Goal: Use online tool/utility

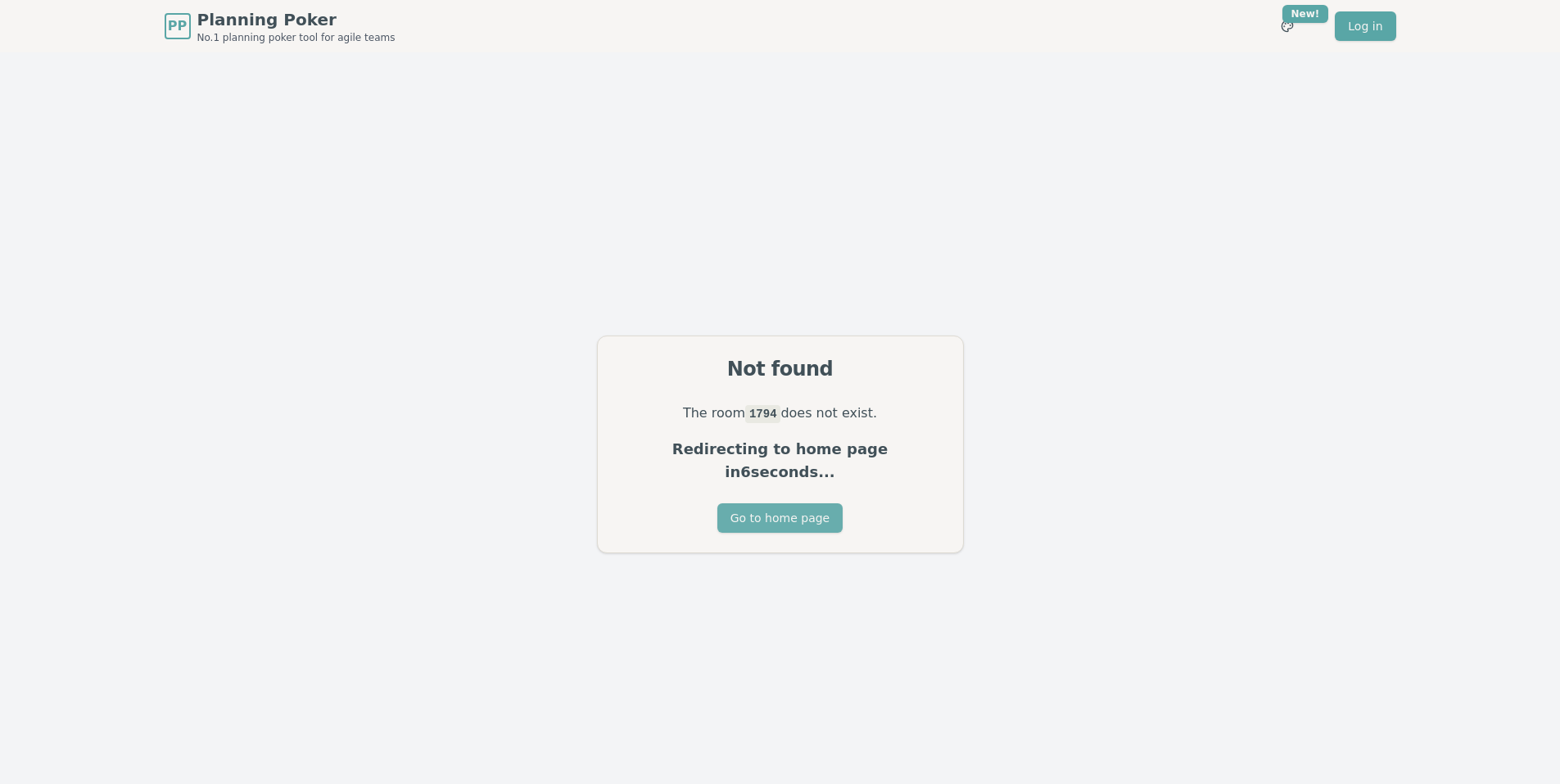
click at [801, 505] on button "Go to home page" at bounding box center [780, 519] width 125 height 30
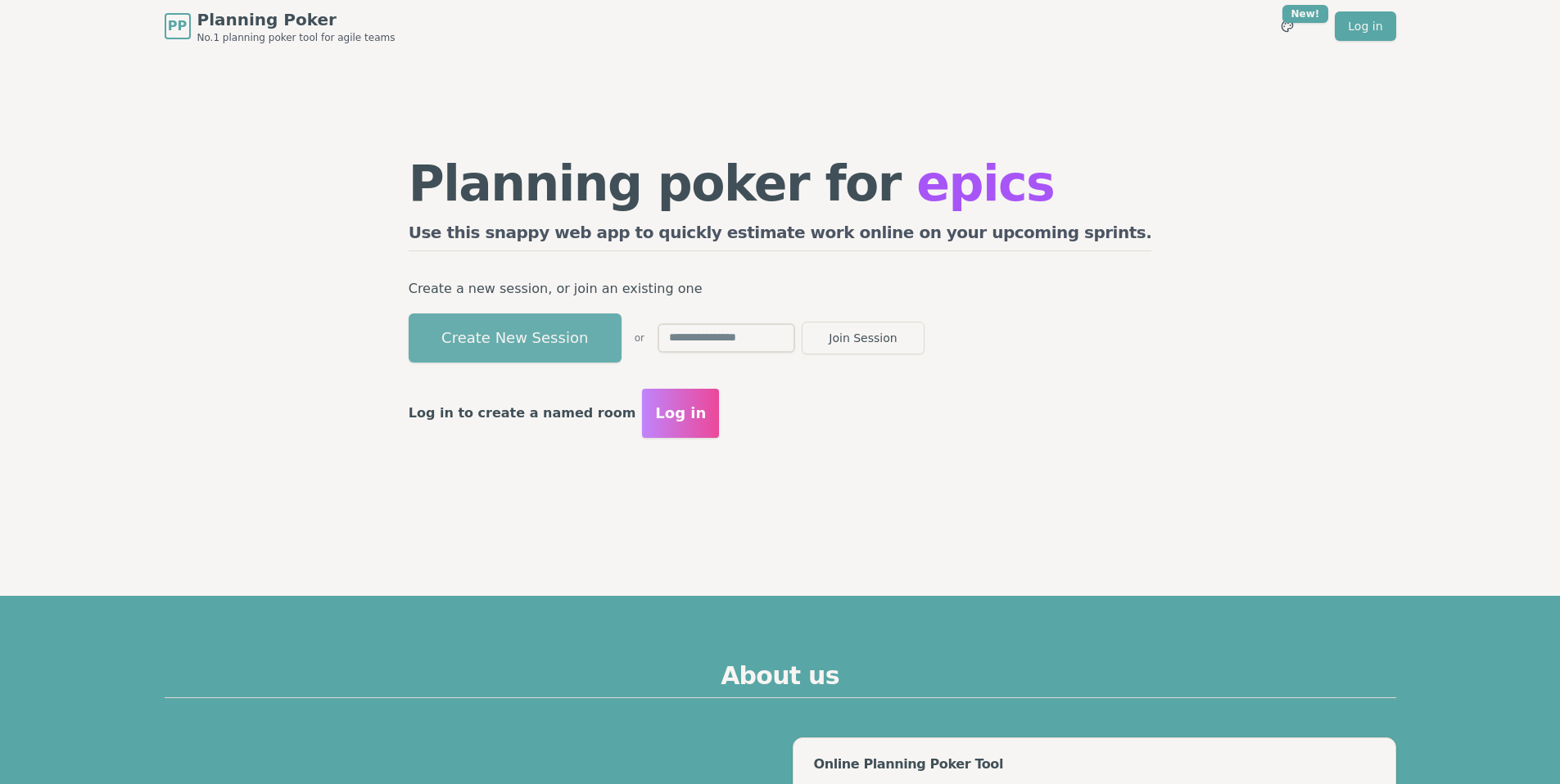
click at [592, 346] on button "Create New Session" at bounding box center [515, 338] width 213 height 49
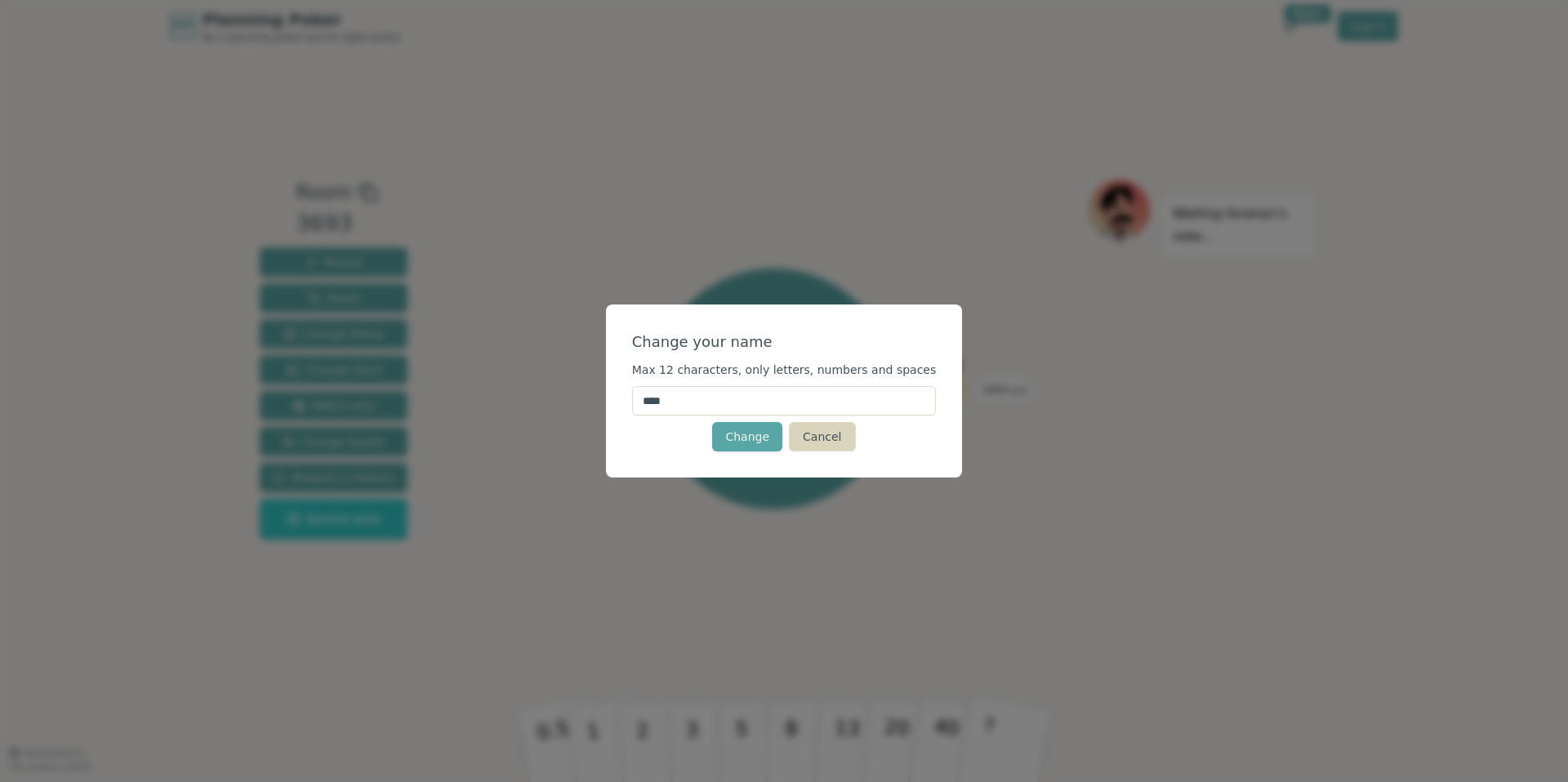
click at [819, 437] on button "Cancel" at bounding box center [821, 437] width 66 height 30
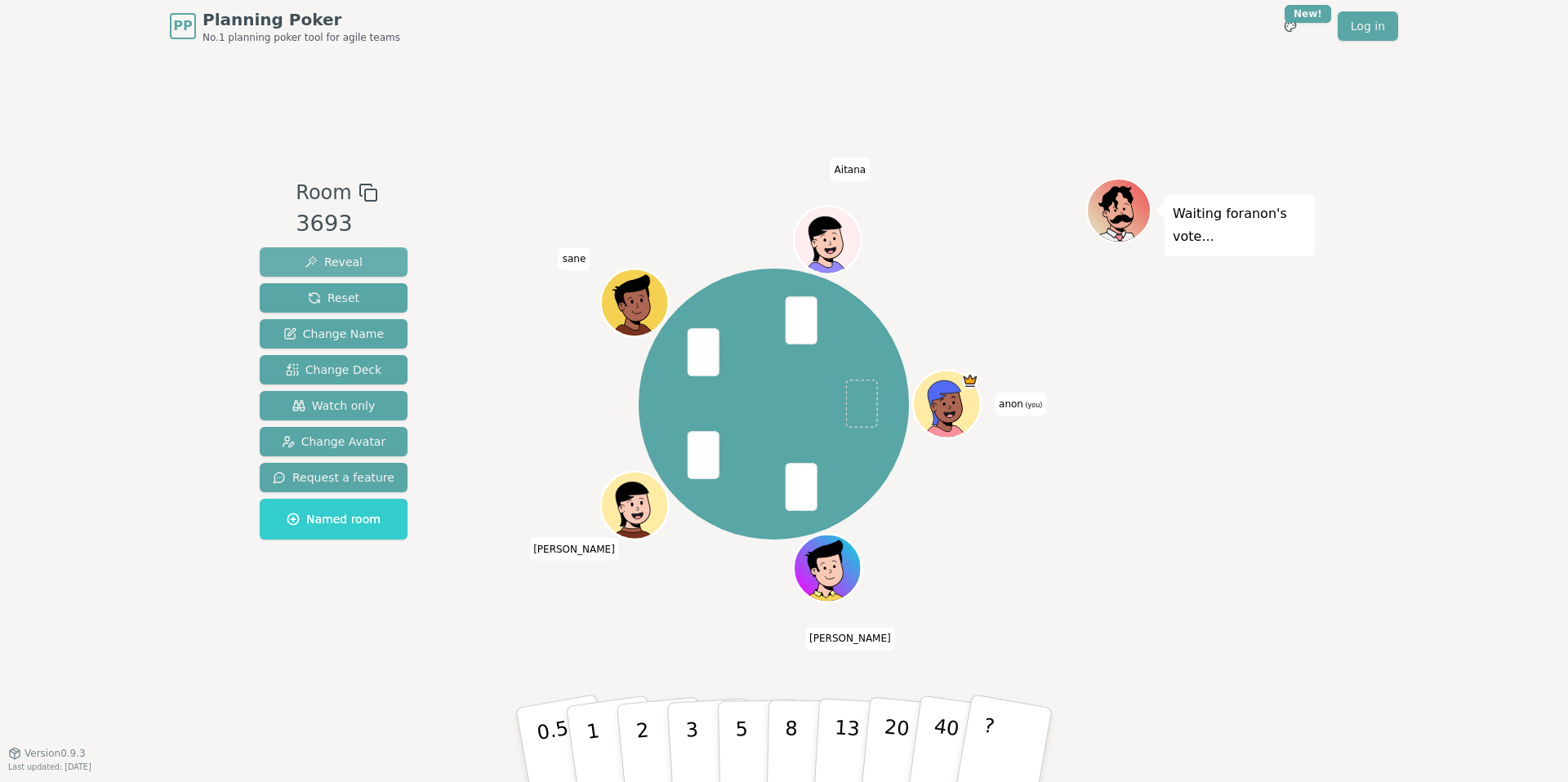
click at [331, 259] on span "Reveal" at bounding box center [333, 262] width 58 height 17
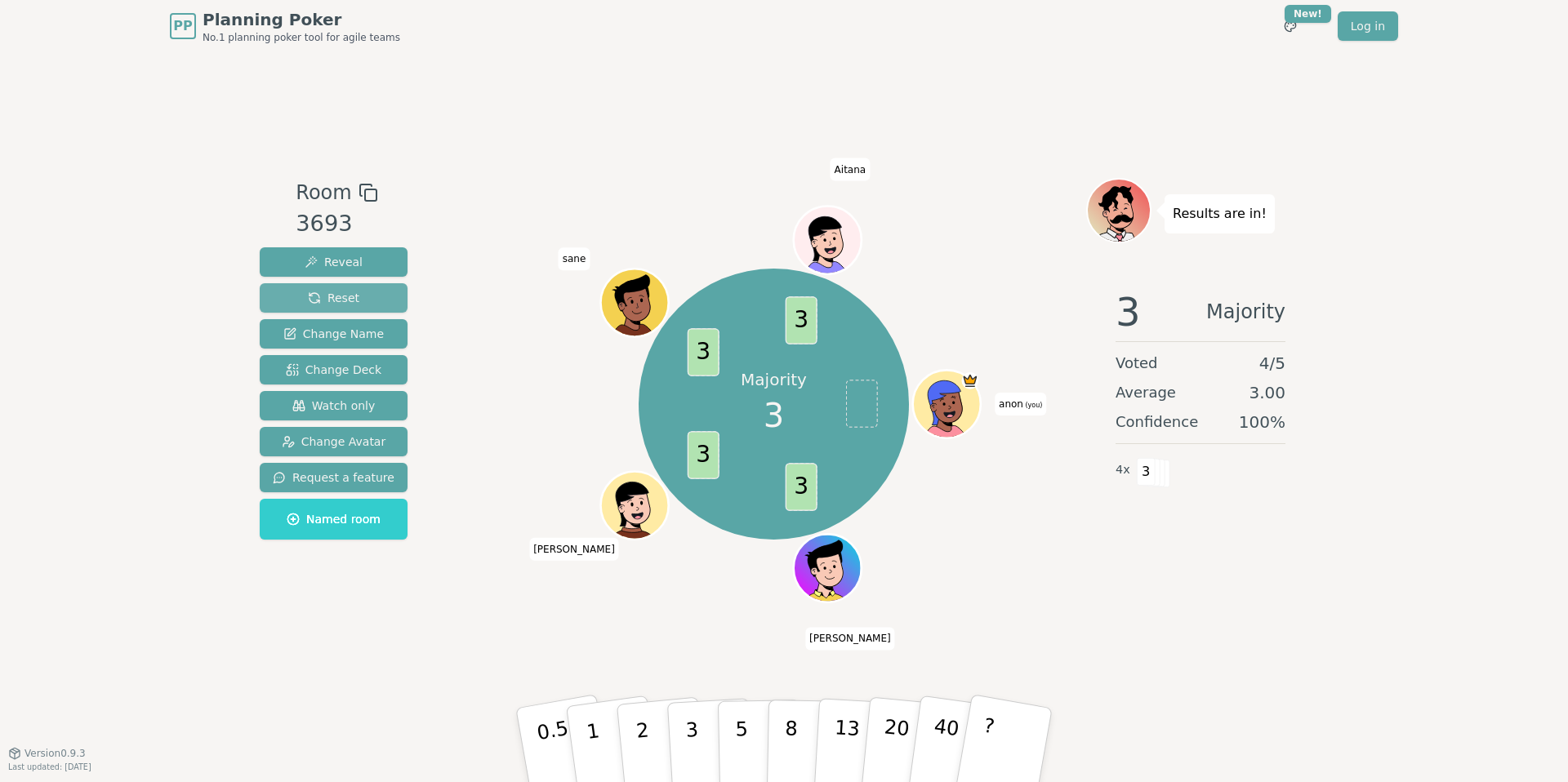
click at [354, 283] on button "Reset" at bounding box center [333, 298] width 148 height 30
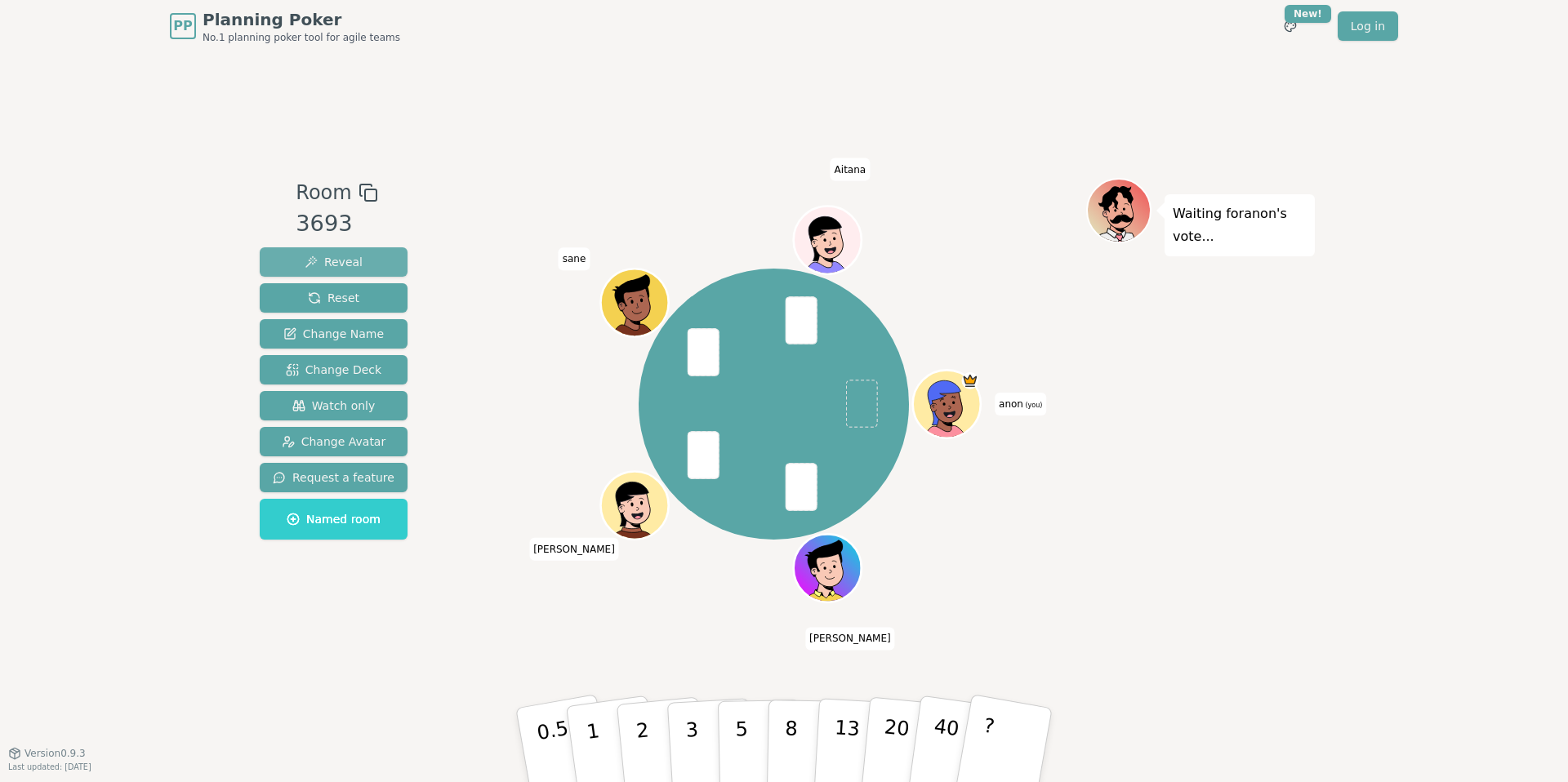
click at [381, 271] on button "Reveal" at bounding box center [333, 262] width 148 height 30
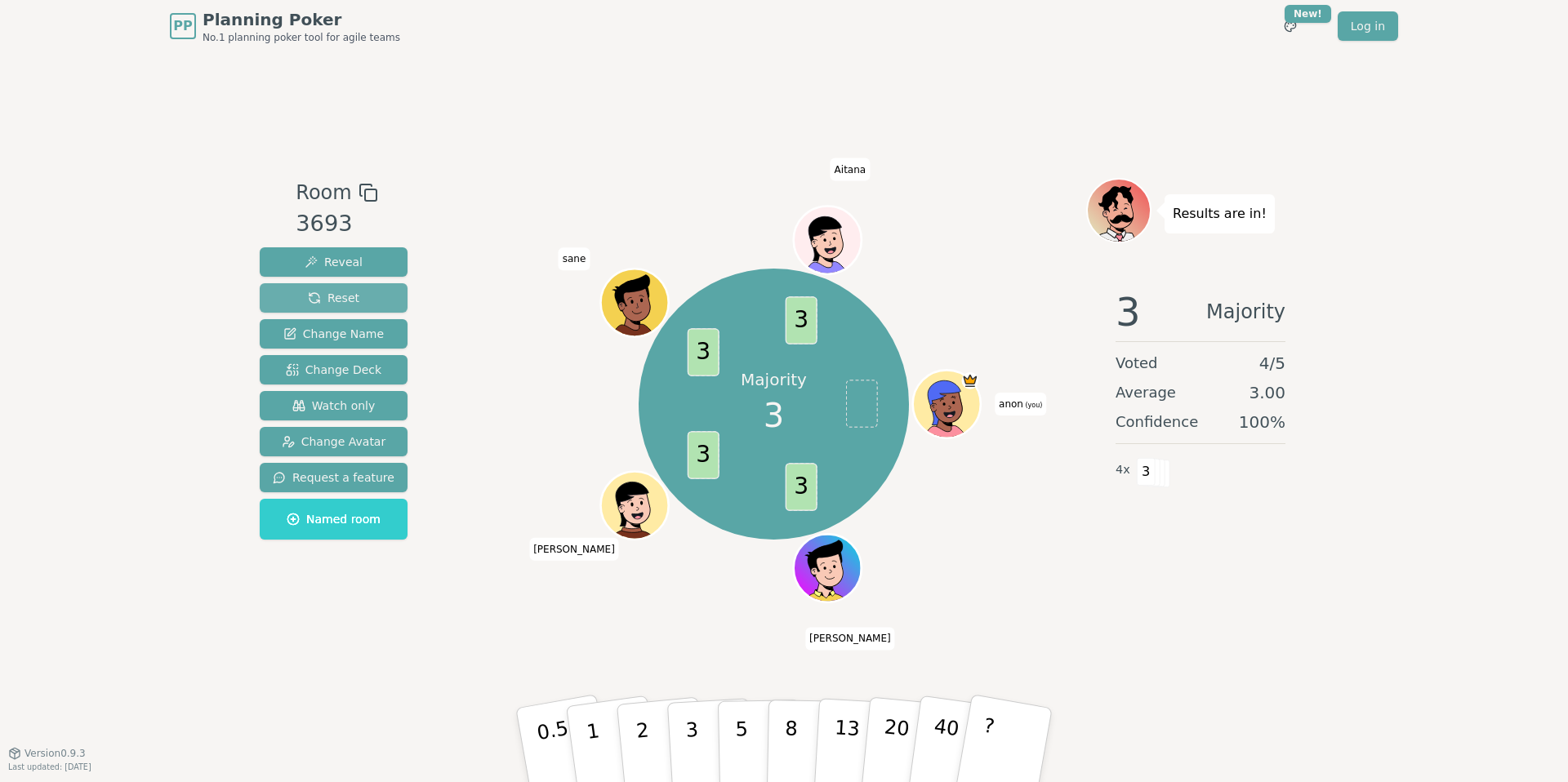
click at [300, 287] on button "Reset" at bounding box center [333, 298] width 148 height 30
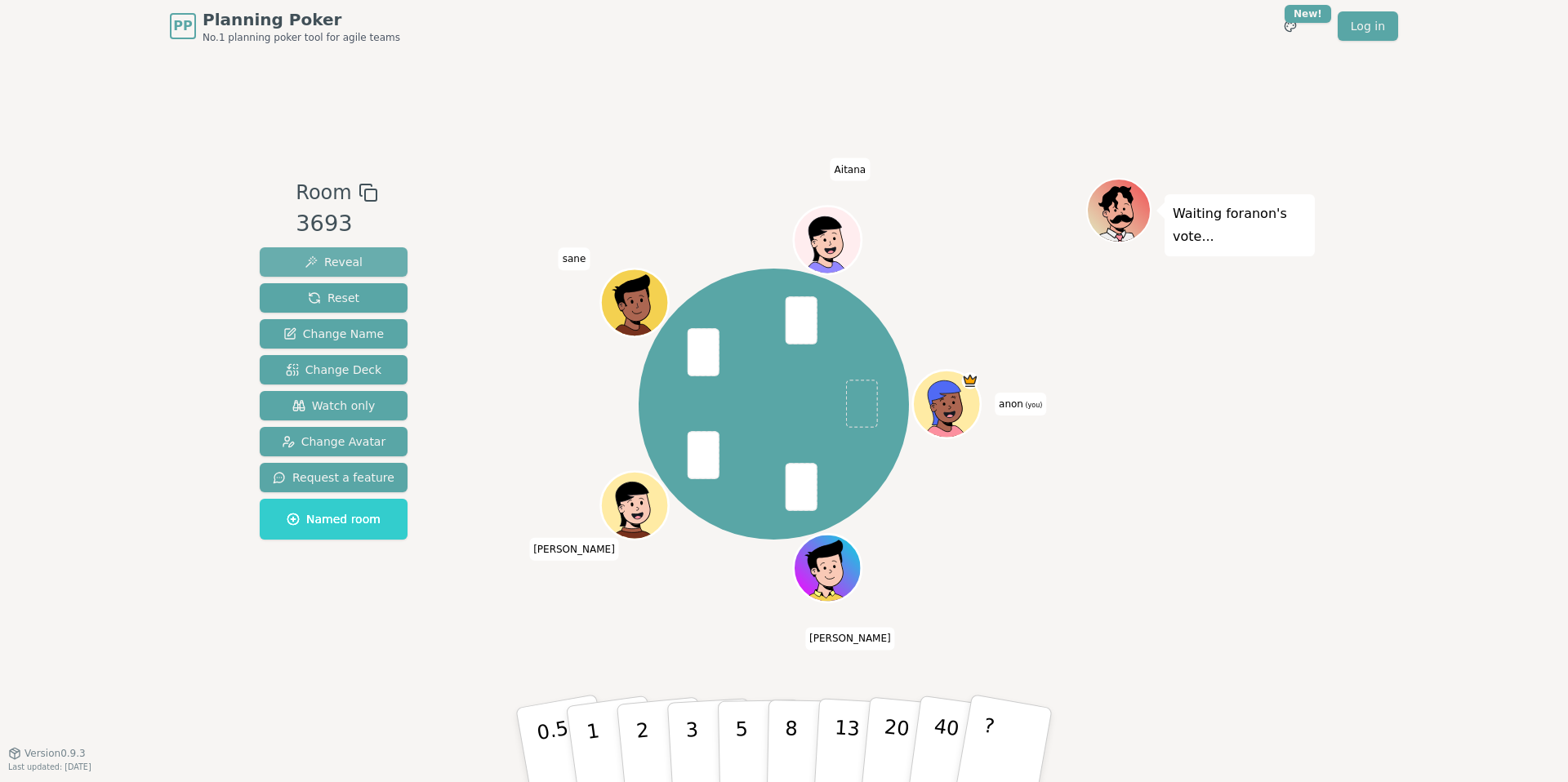
click at [332, 260] on span "Reveal" at bounding box center [333, 262] width 58 height 17
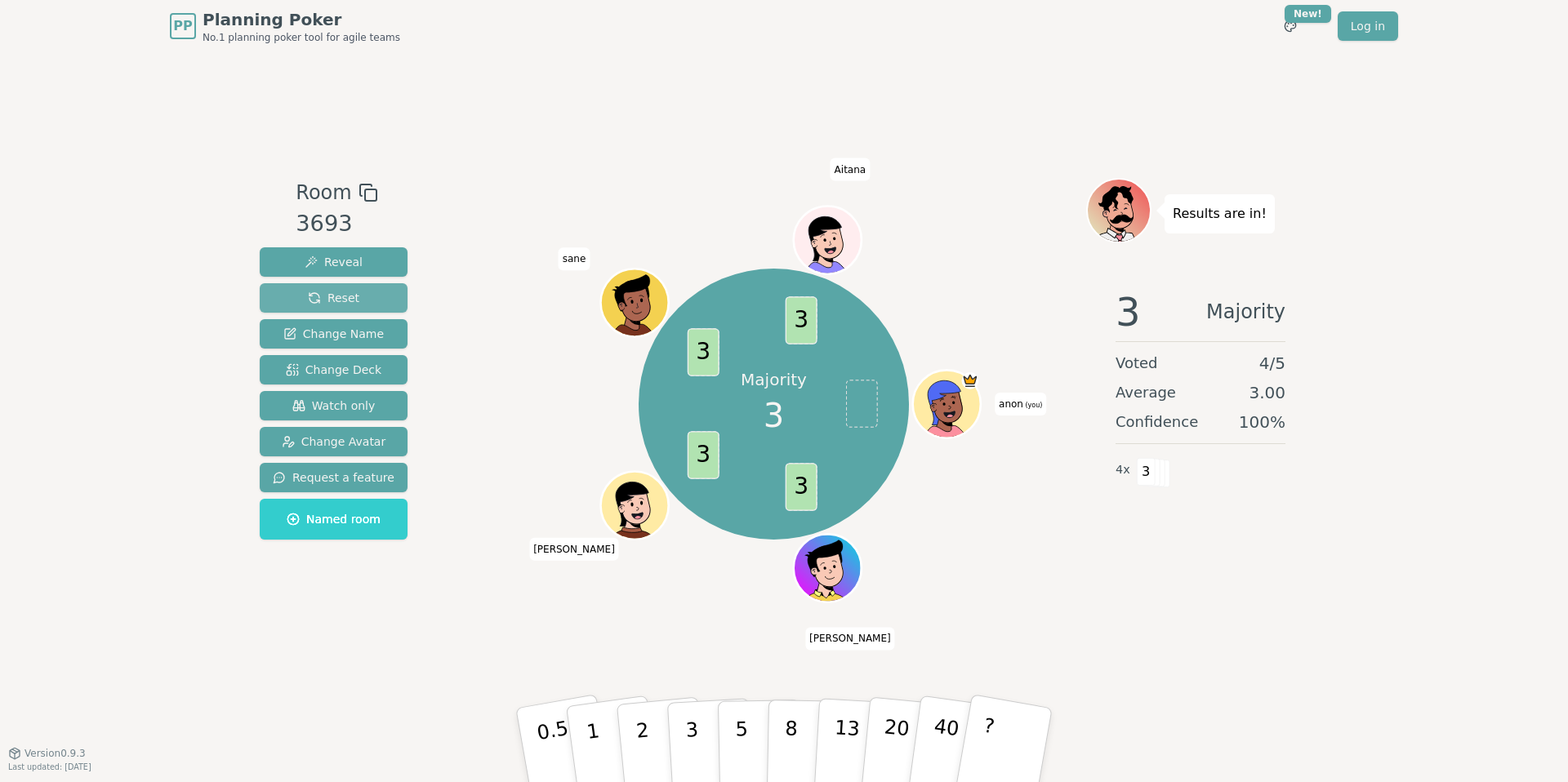
click at [377, 300] on button "Reset" at bounding box center [333, 298] width 148 height 30
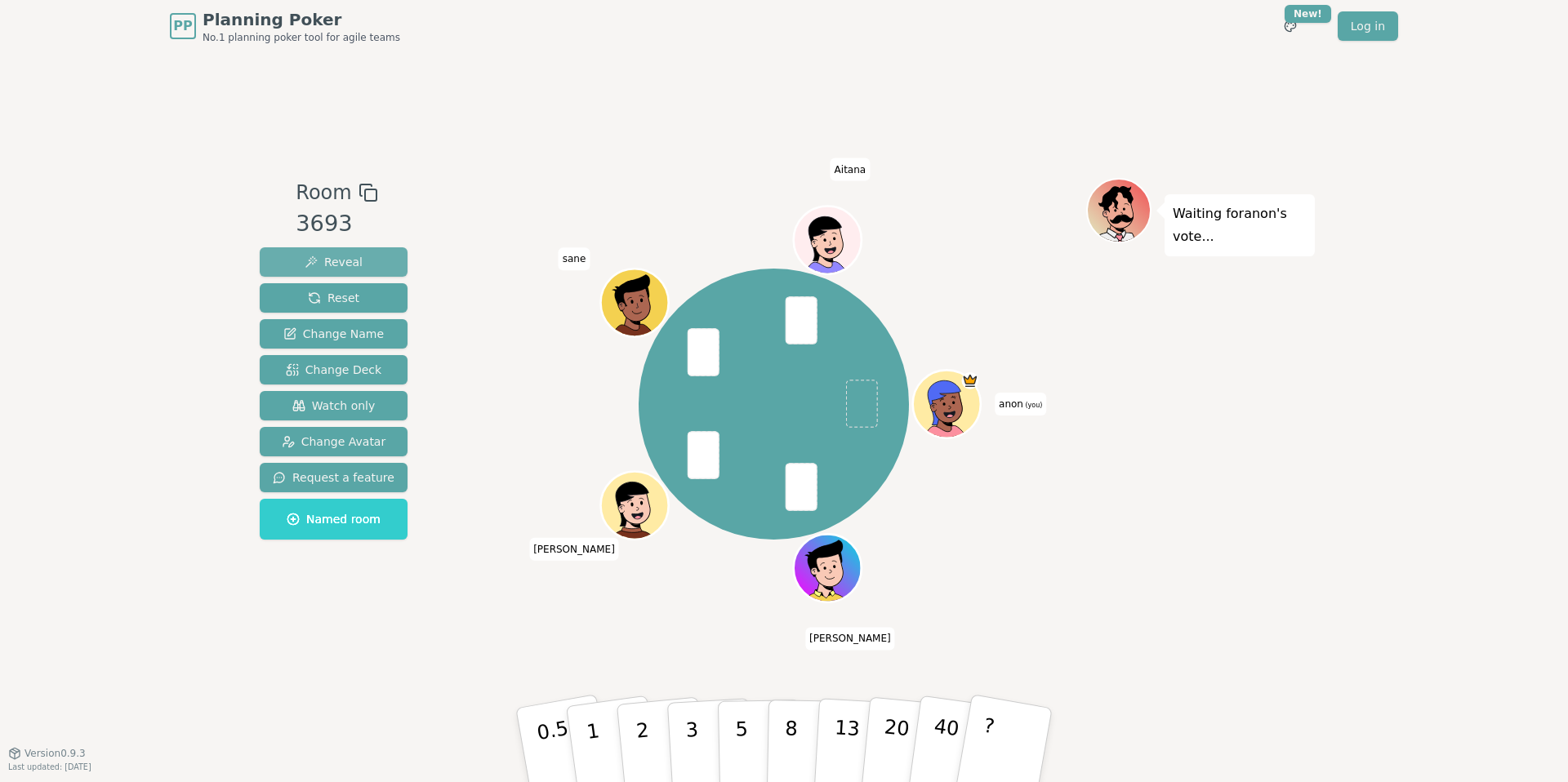
click at [336, 259] on span "Reveal" at bounding box center [333, 262] width 58 height 17
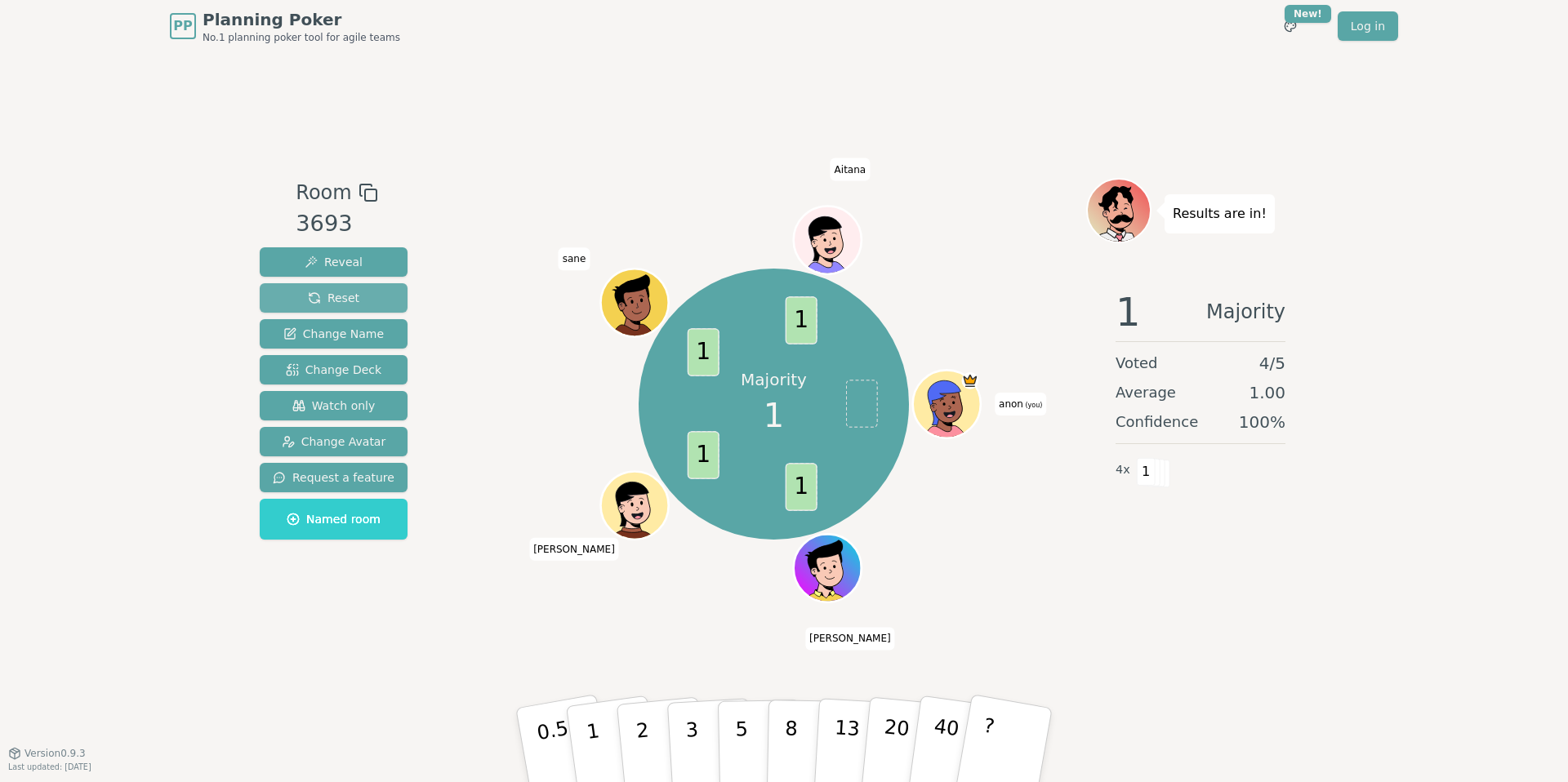
click at [336, 291] on span "Reset" at bounding box center [333, 298] width 51 height 17
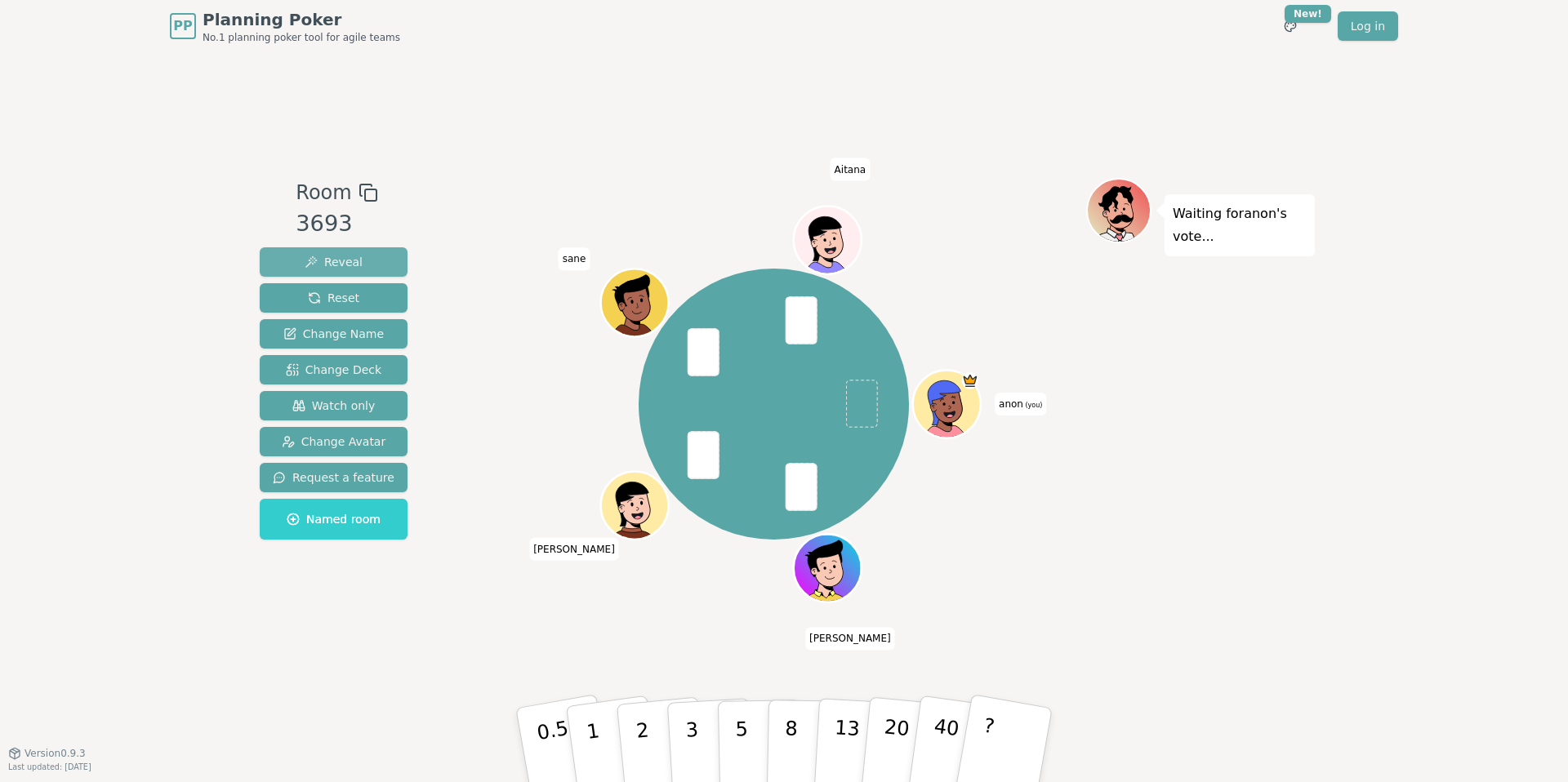
click at [361, 260] on button "Reveal" at bounding box center [333, 262] width 148 height 30
